Goal: Task Accomplishment & Management: Use online tool/utility

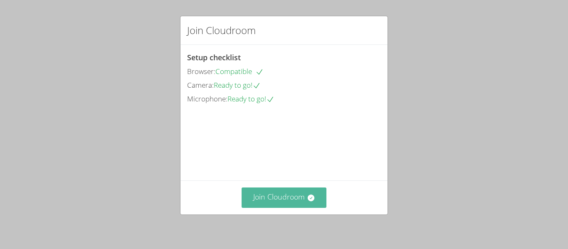
click at [277, 190] on button "Join Cloudroom" at bounding box center [283, 197] width 85 height 20
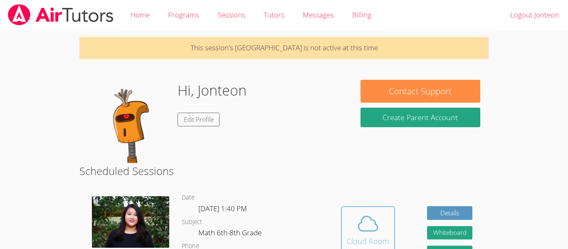
click at [365, 224] on icon at bounding box center [367, 223] width 23 height 23
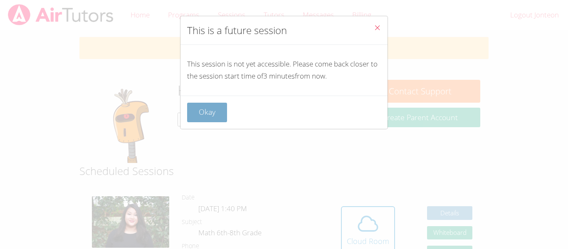
click at [210, 112] on button "Okay" at bounding box center [207, 113] width 40 height 20
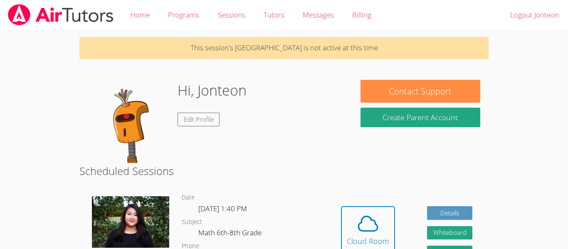
scroll to position [4, 0]
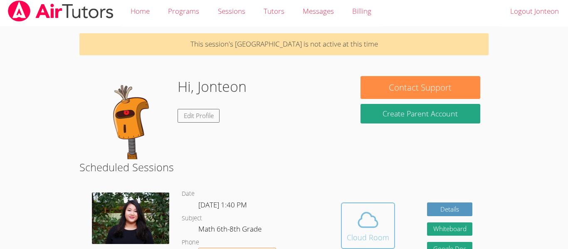
click at [379, 209] on span at bounding box center [368, 219] width 42 height 23
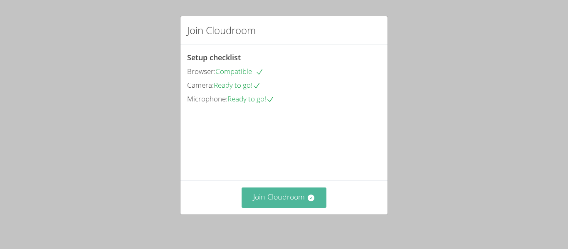
click at [260, 191] on button "Join Cloudroom" at bounding box center [283, 197] width 85 height 20
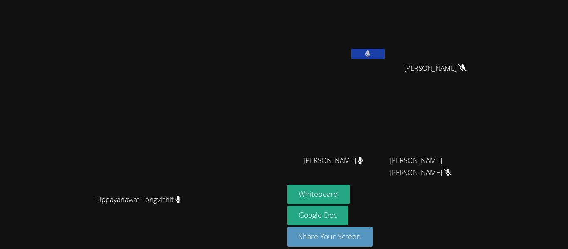
click at [370, 50] on icon at bounding box center [367, 53] width 5 height 7
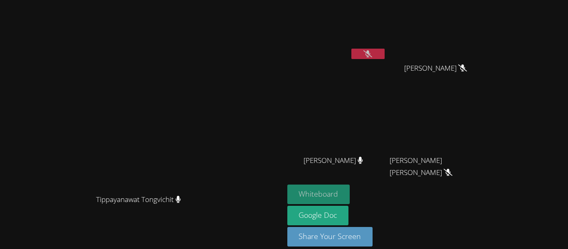
click at [350, 186] on button "Whiteboard" at bounding box center [318, 195] width 63 height 20
click at [350, 189] on button "Whiteboard" at bounding box center [318, 195] width 63 height 20
